Goal: Task Accomplishment & Management: Complete application form

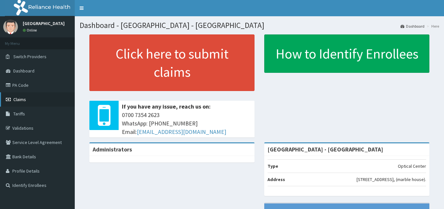
click at [24, 103] on link "Claims" at bounding box center [37, 99] width 75 height 14
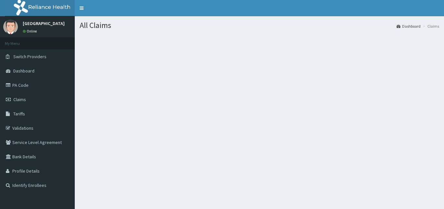
click at [24, 96] on link "Claims" at bounding box center [37, 99] width 75 height 14
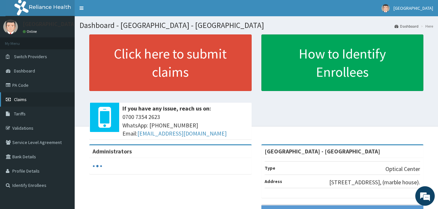
click at [16, 99] on span "Claims" at bounding box center [20, 99] width 13 height 6
click at [23, 99] on span "Claims" at bounding box center [20, 99] width 13 height 6
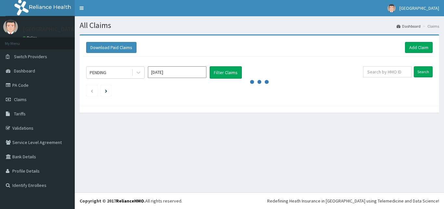
click at [185, 72] on input "[DATE]" at bounding box center [177, 72] width 58 height 12
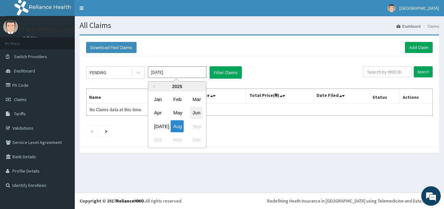
click at [193, 113] on div "Jun" at bounding box center [196, 113] width 13 height 12
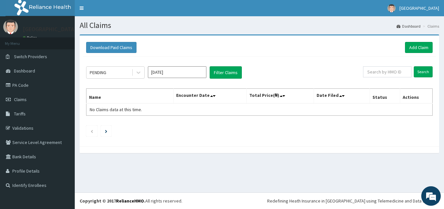
type input "Jun 2025"
click at [219, 73] on button "Filter Claims" at bounding box center [225, 72] width 32 height 12
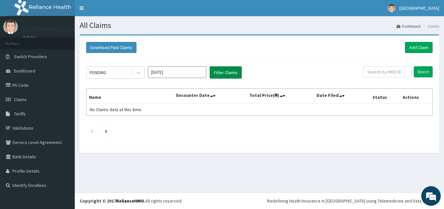
click at [229, 72] on button "Filter Claims" at bounding box center [225, 72] width 32 height 12
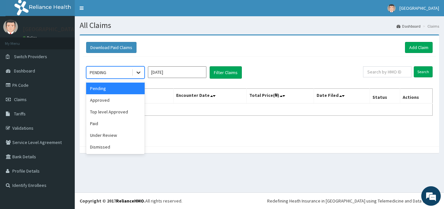
click at [139, 71] on icon at bounding box center [138, 72] width 6 height 6
click at [121, 101] on div "Approved" at bounding box center [115, 100] width 58 height 12
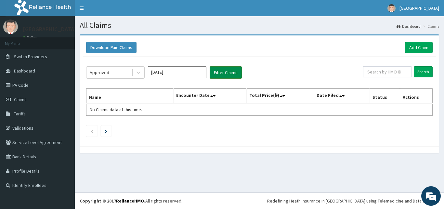
click at [229, 74] on button "Filter Claims" at bounding box center [225, 72] width 32 height 12
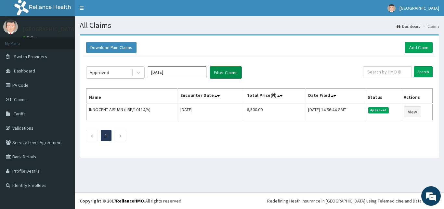
click at [229, 74] on button "Filter Claims" at bounding box center [225, 72] width 32 height 12
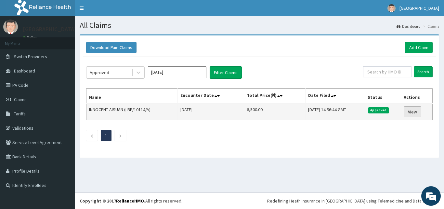
click at [412, 112] on link "View" at bounding box center [412, 111] width 18 height 11
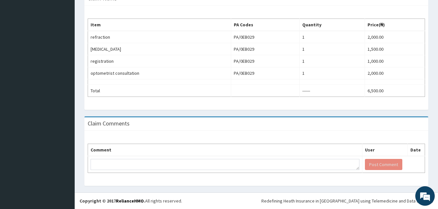
scroll to position [2, 0]
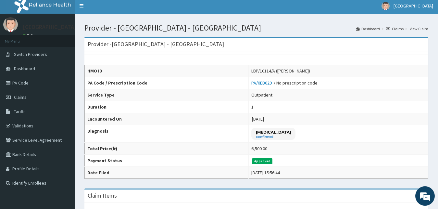
click at [419, 29] on link "View Claim" at bounding box center [419, 29] width 19 height 6
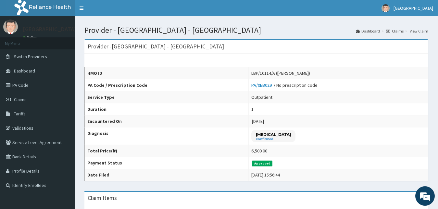
click at [416, 31] on link "View Claim" at bounding box center [419, 31] width 19 height 6
click at [396, 31] on link "Claims" at bounding box center [395, 31] width 18 height 6
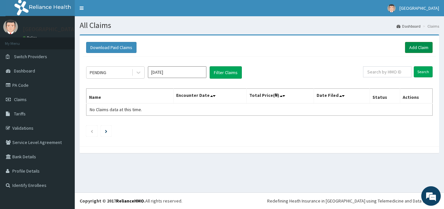
click at [422, 45] on link "Add Claim" at bounding box center [419, 47] width 28 height 11
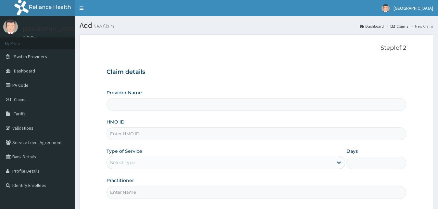
type input "[GEOGRAPHIC_DATA] - [GEOGRAPHIC_DATA]"
click at [295, 138] on input "HMO ID" at bounding box center [257, 133] width 300 height 13
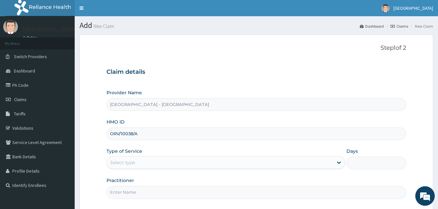
type input "ORV/10038/A"
click at [166, 164] on div "Select type" at bounding box center [220, 162] width 227 height 10
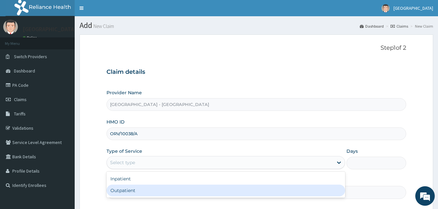
click at [169, 189] on div "Outpatient" at bounding box center [226, 190] width 239 height 12
type input "1"
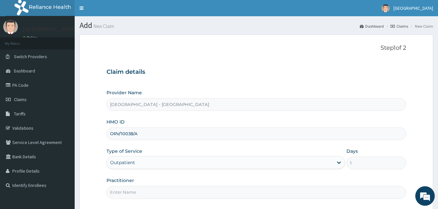
click at [274, 191] on input "Practitioner" at bounding box center [257, 192] width 300 height 13
type input "d"
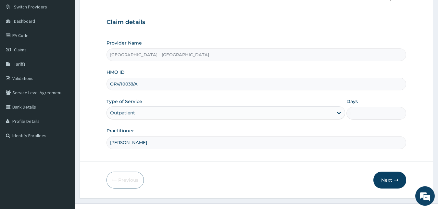
scroll to position [61, 0]
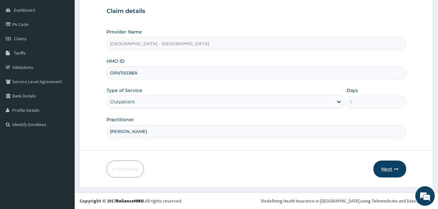
type input "DR ABRAHAM"
click at [387, 168] on button "Next" at bounding box center [389, 168] width 33 height 17
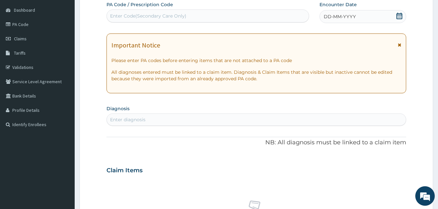
click at [184, 17] on div "Enter Code(Secondary Care Only)" at bounding box center [148, 16] width 76 height 6
type input "PA/FC90CB"
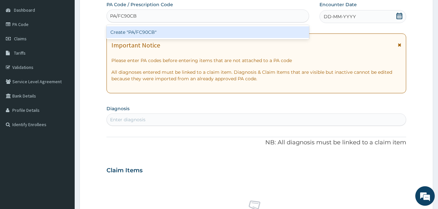
click at [197, 36] on div "Create "PA/FC90CB"" at bounding box center [208, 32] width 203 height 12
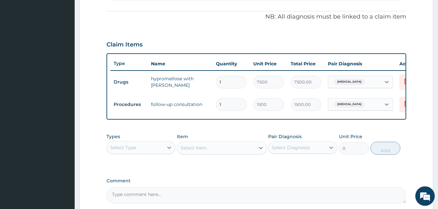
scroll to position [257, 0]
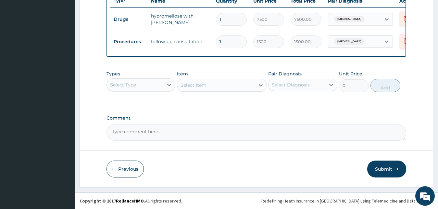
click at [382, 169] on button "Submit" at bounding box center [386, 168] width 39 height 17
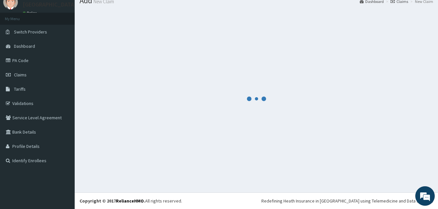
scroll to position [25, 0]
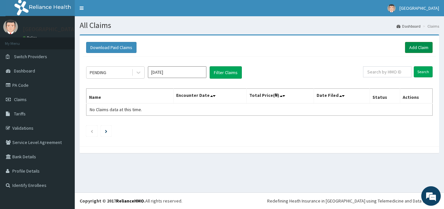
click at [418, 44] on link "Add Claim" at bounding box center [419, 47] width 28 height 11
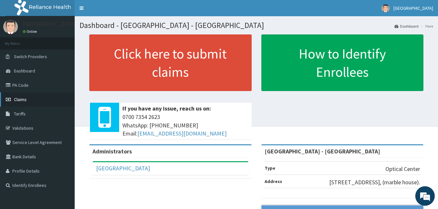
click at [17, 98] on span "Claims" at bounding box center [20, 99] width 13 height 6
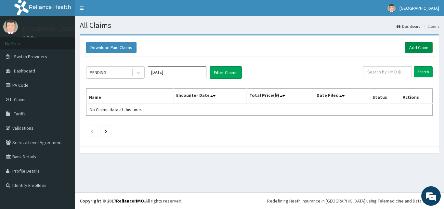
click at [417, 46] on link "Add Claim" at bounding box center [419, 47] width 28 height 11
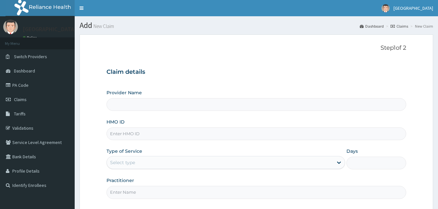
type input "[GEOGRAPHIC_DATA] - [GEOGRAPHIC_DATA]"
click at [162, 134] on input "HMO ID" at bounding box center [257, 133] width 300 height 13
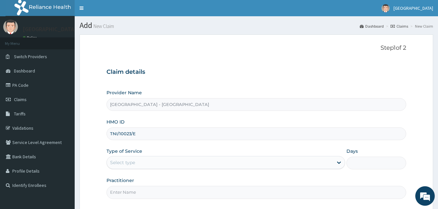
type input "TNI/10023/E"
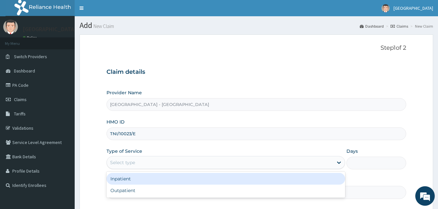
click at [178, 161] on div "Select type" at bounding box center [220, 162] width 227 height 10
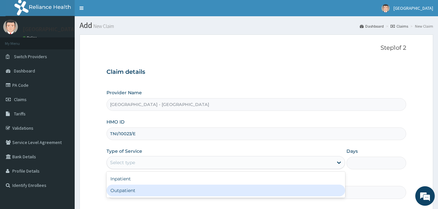
click at [179, 189] on div "Outpatient" at bounding box center [226, 190] width 239 height 12
type input "1"
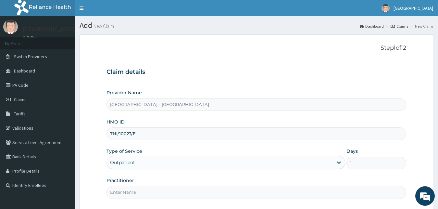
click at [227, 194] on input "Practitioner" at bounding box center [257, 192] width 300 height 13
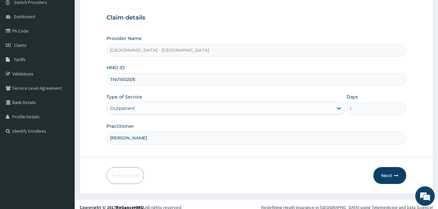
scroll to position [61, 0]
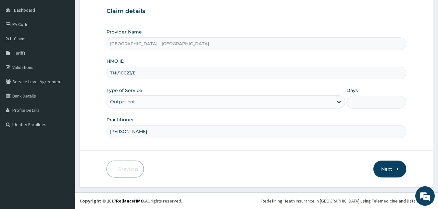
type input "DR ABRAHAM"
click at [389, 168] on button "Next" at bounding box center [389, 168] width 33 height 17
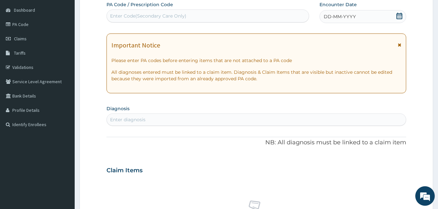
click at [182, 14] on div "Enter Code(Secondary Care Only)" at bounding box center [148, 16] width 76 height 6
type input "PA/41E77D"
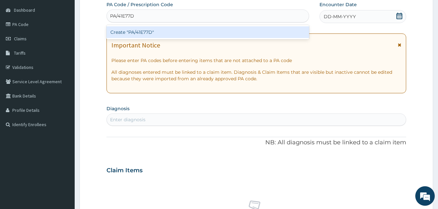
click at [195, 36] on div "Create "PA/41E77D"" at bounding box center [208, 32] width 203 height 12
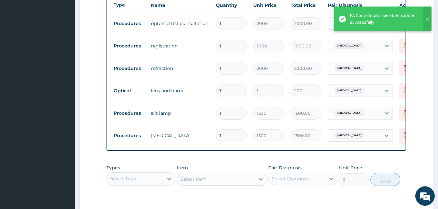
scroll to position [245, 0]
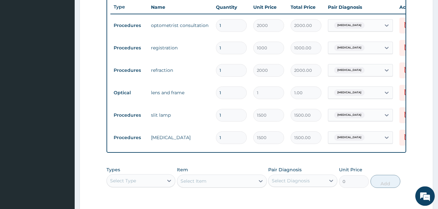
click at [228, 95] on input "1" at bounding box center [231, 92] width 31 height 13
type input "15"
type input "15.00"
type input "150"
type input "150.00"
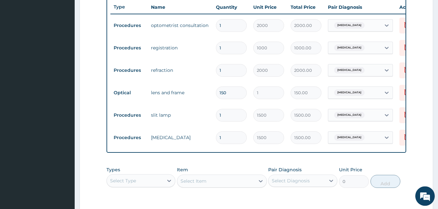
type input "1500"
type input "1500.00"
type input "15000"
type input "15000.00"
type input "15000"
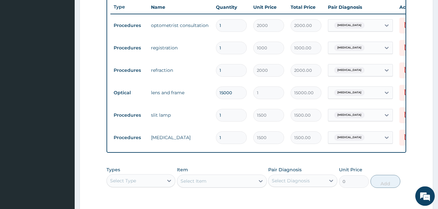
click at [417, 115] on form "Step 2 of 2 PA Code / Prescription Code PA/41E77D Encounter Date 24-07-2025 Imp…" at bounding box center [257, 36] width 354 height 493
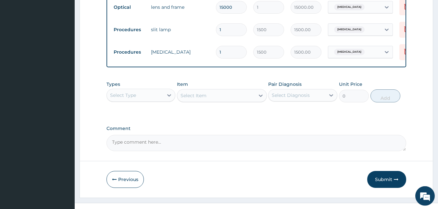
scroll to position [330, 0]
click at [387, 184] on button "Submit" at bounding box center [386, 179] width 39 height 17
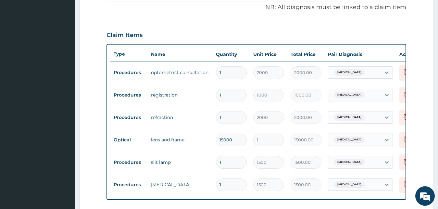
scroll to position [346, 0]
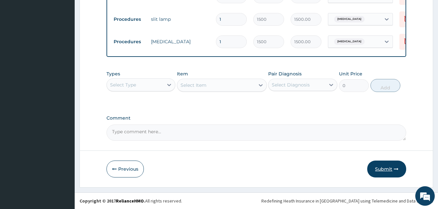
click at [383, 170] on button "Submit" at bounding box center [386, 168] width 39 height 17
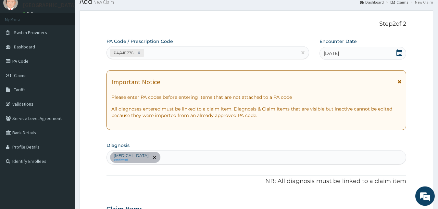
scroll to position [0, 0]
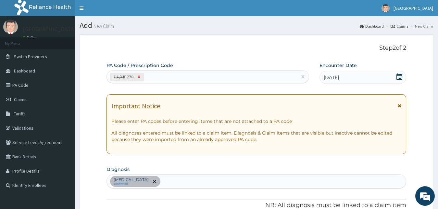
click at [138, 76] on icon at bounding box center [139, 77] width 2 height 2
click at [146, 76] on div "Enter Code(Secondary Care Only)" at bounding box center [148, 76] width 76 height 6
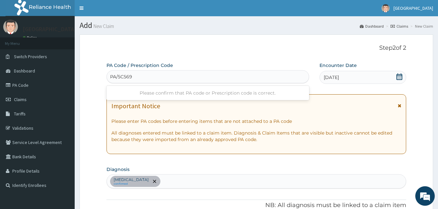
type input "PA/5C5697"
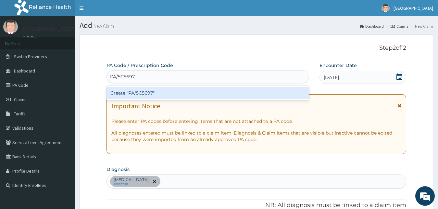
click at [146, 92] on div "Create "PA/5C5697"" at bounding box center [208, 93] width 203 height 12
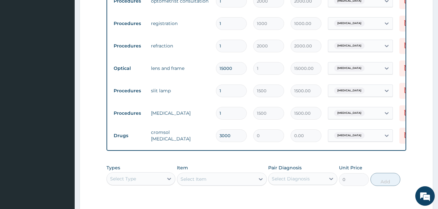
scroll to position [282, 0]
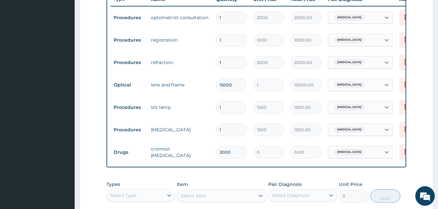
type input "3000"
click at [330, 164] on div "Type Name Quantity Unit Price Total Price Pair Diagnosis Actions Procedures opt…" at bounding box center [257, 78] width 300 height 178
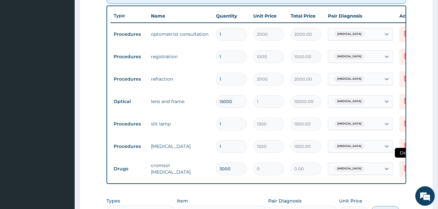
click at [405, 170] on icon at bounding box center [406, 168] width 5 height 6
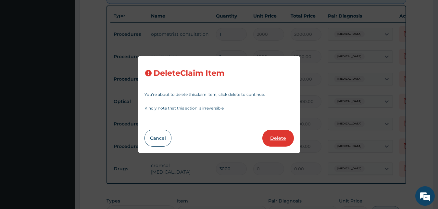
click at [281, 141] on button "Delete" at bounding box center [277, 138] width 31 height 17
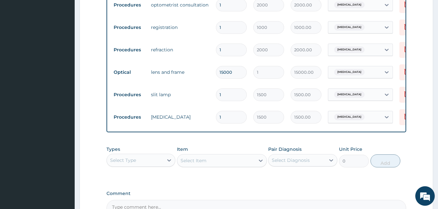
click at [147, 163] on div "Select Type" at bounding box center [135, 160] width 57 height 10
type input "DRU"
click at [143, 182] on div "Drugs" at bounding box center [141, 176] width 69 height 12
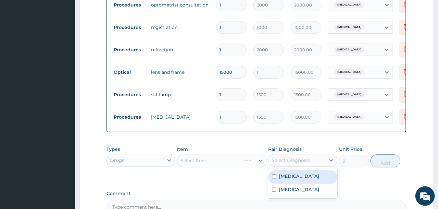
click at [291, 163] on div "Select Diagnosis" at bounding box center [291, 160] width 38 height 6
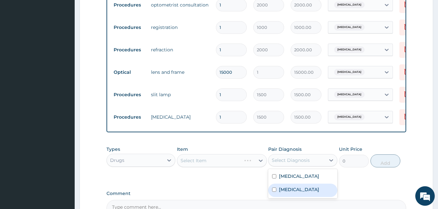
click at [301, 193] on label "Allergic conjunctivitis" at bounding box center [299, 189] width 40 height 6
checkbox input "true"
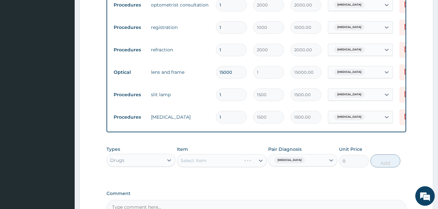
click at [239, 167] on div "Select Item" at bounding box center [222, 160] width 90 height 13
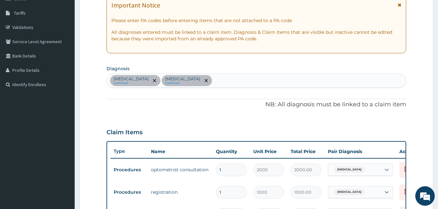
scroll to position [298, 0]
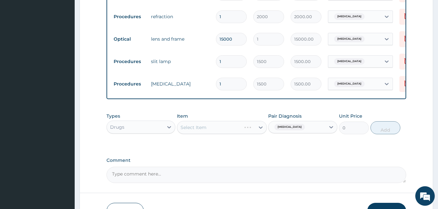
click at [217, 134] on div "Select Item" at bounding box center [222, 127] width 90 height 13
click at [208, 134] on div "Select Item" at bounding box center [222, 127] width 90 height 13
click at [247, 134] on div "Select Item" at bounding box center [222, 127] width 90 height 13
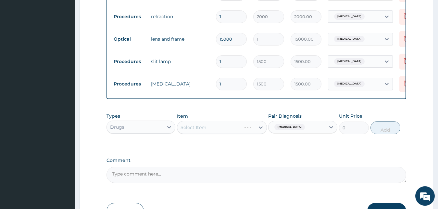
click at [254, 134] on div "Select Item" at bounding box center [222, 127] width 90 height 13
